Goal: Transaction & Acquisition: Book appointment/travel/reservation

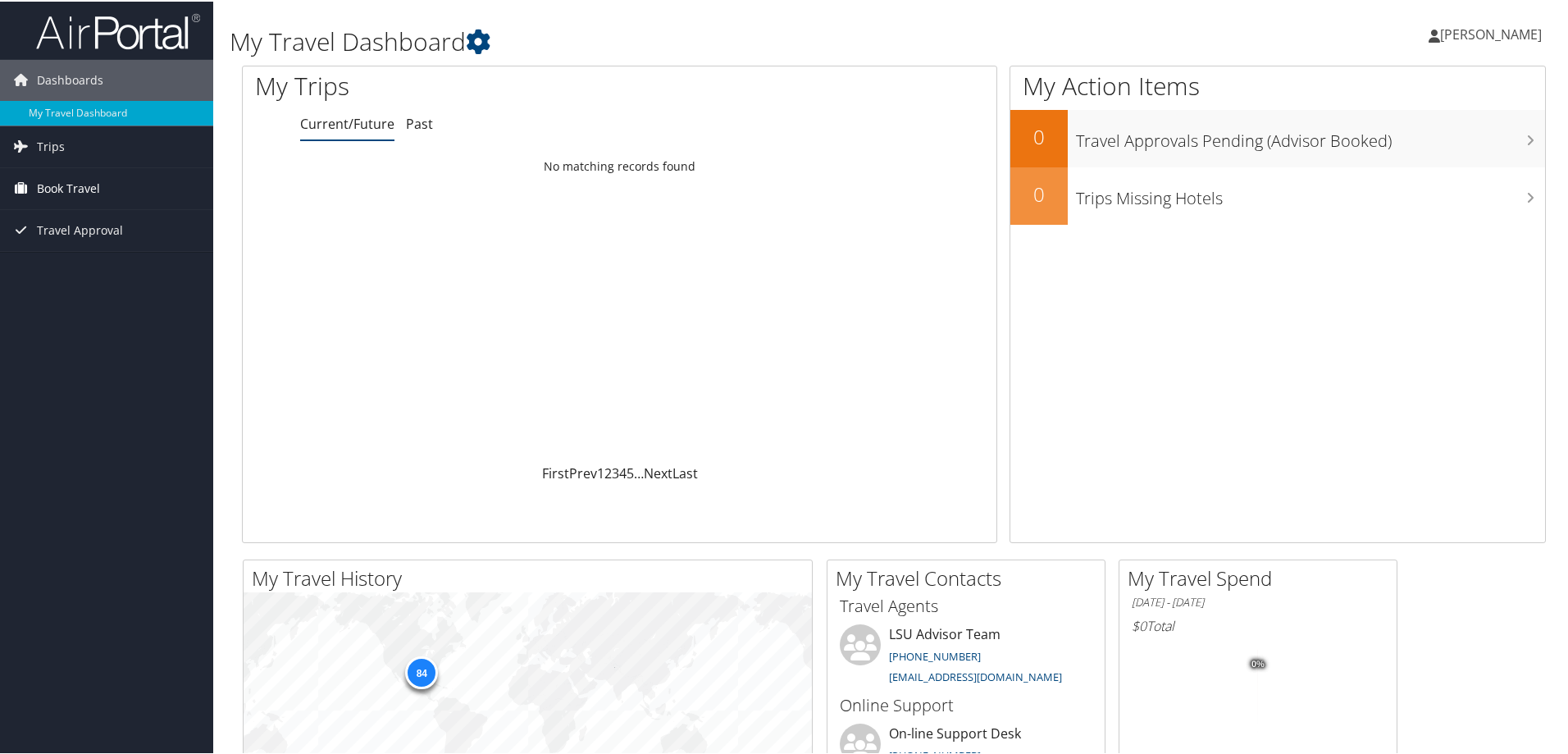
click at [45, 182] on span "Book Travel" at bounding box center [68, 186] width 63 height 41
click at [62, 219] on link "Approval Request (Beta)" at bounding box center [107, 219] width 213 height 25
click at [60, 190] on span "Book Travel" at bounding box center [68, 186] width 63 height 41
click at [83, 222] on link "Approval Request (Beta)" at bounding box center [107, 219] width 213 height 25
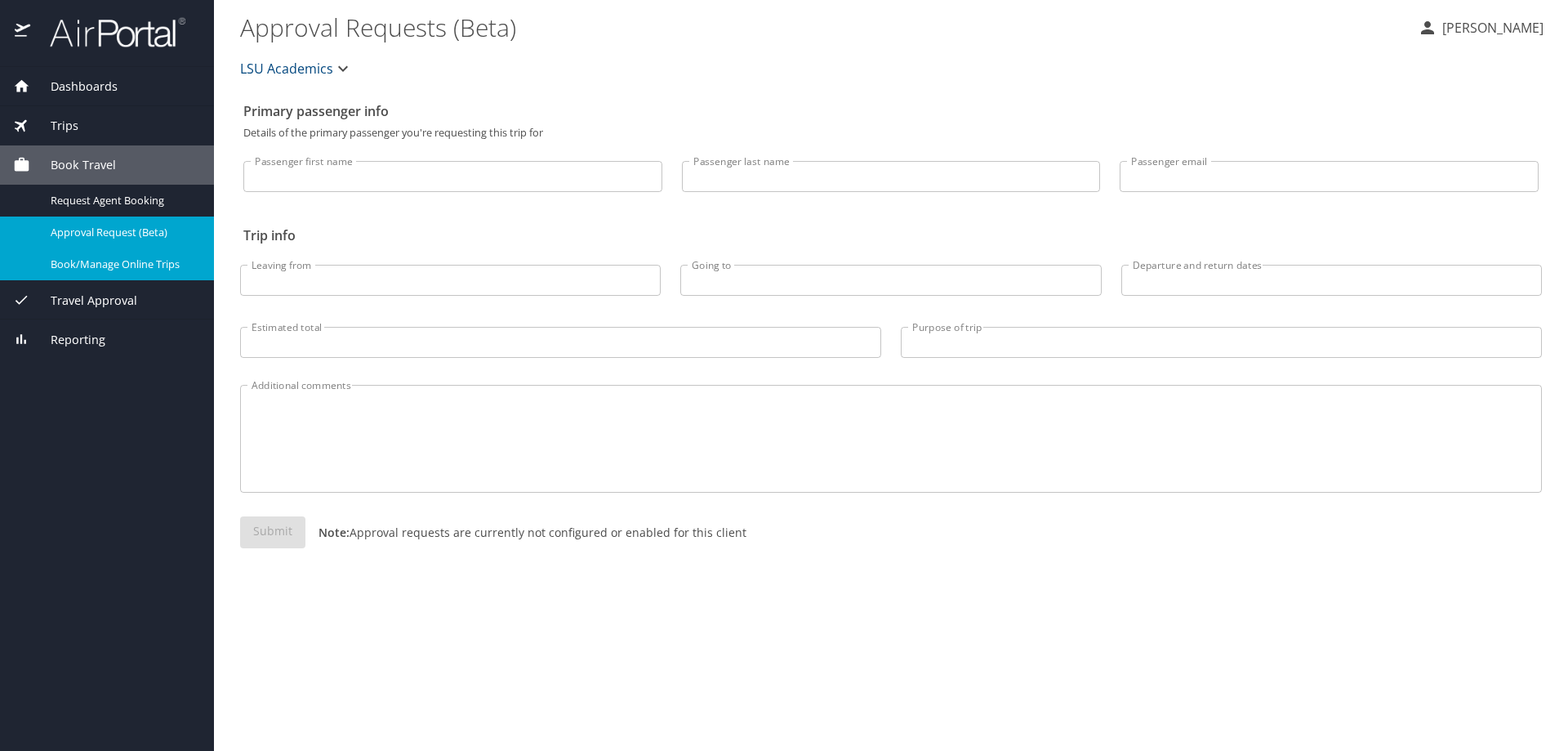
click at [107, 263] on span "Book/Manage Online Trips" at bounding box center [122, 263] width 144 height 16
